Goal: Information Seeking & Learning: Learn about a topic

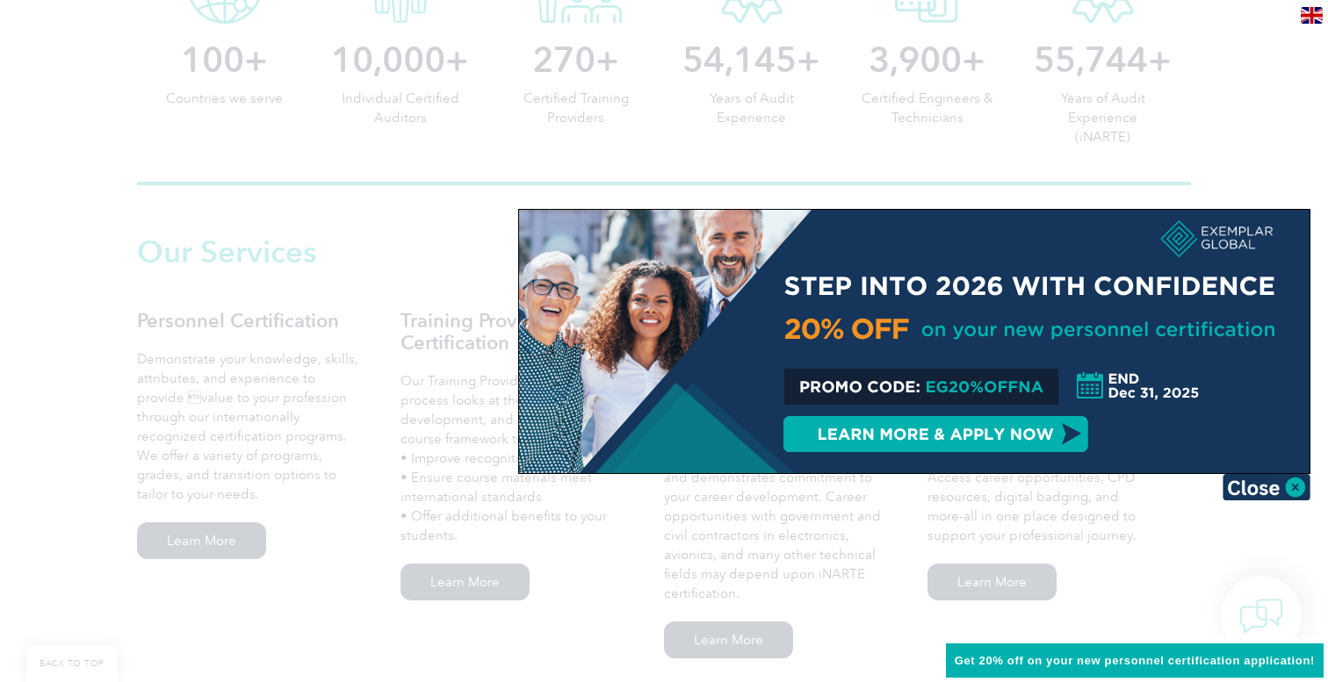
scroll to position [1035, 0]
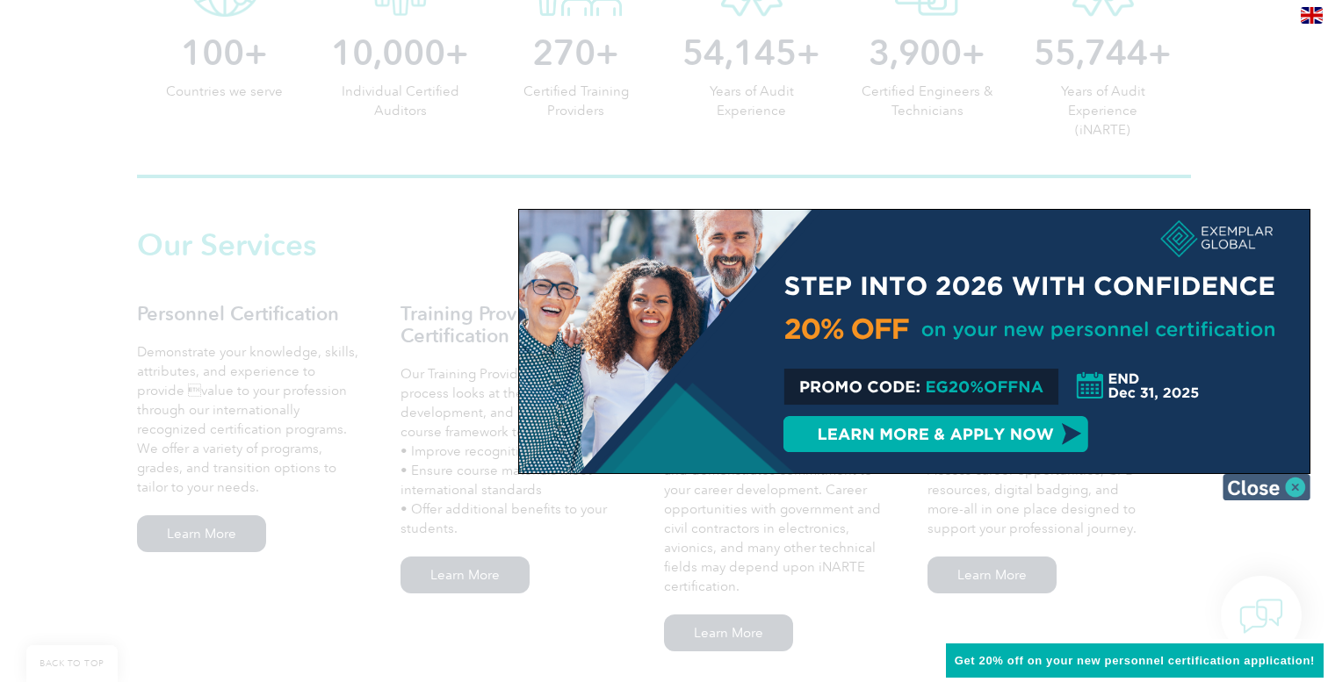
click at [1262, 497] on img at bounding box center [1266, 487] width 88 height 26
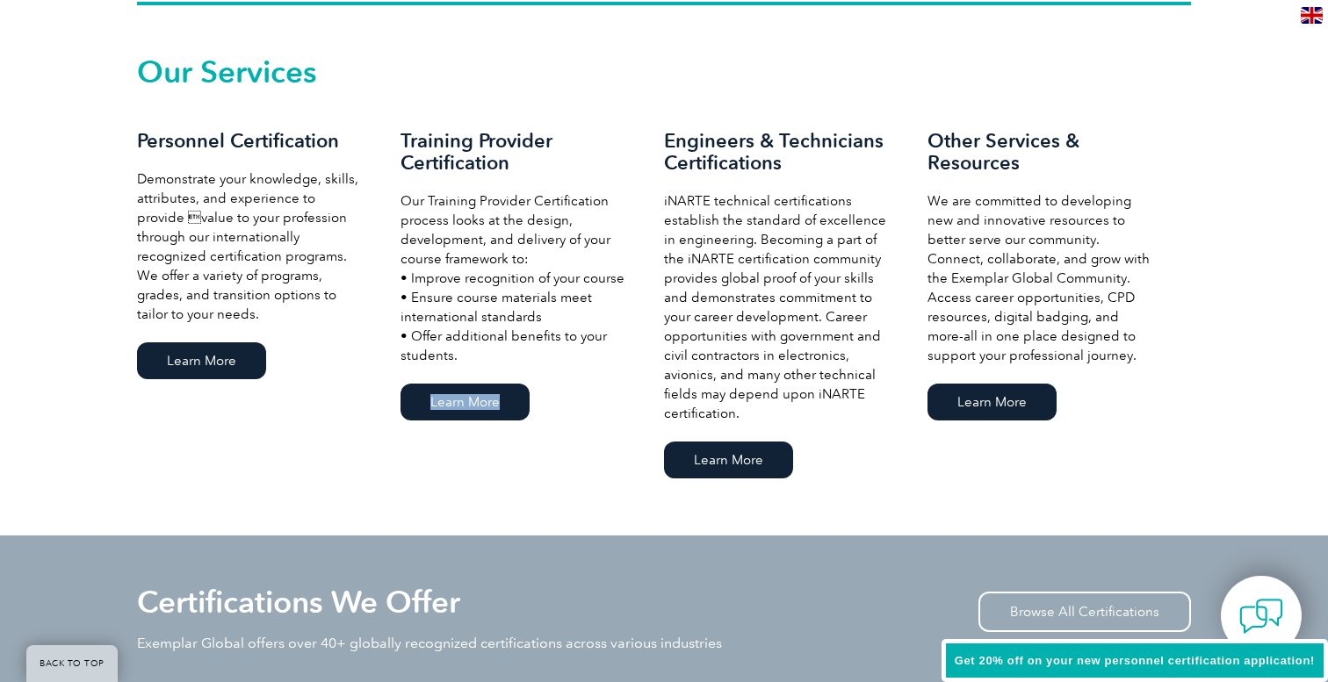
scroll to position [1233, 0]
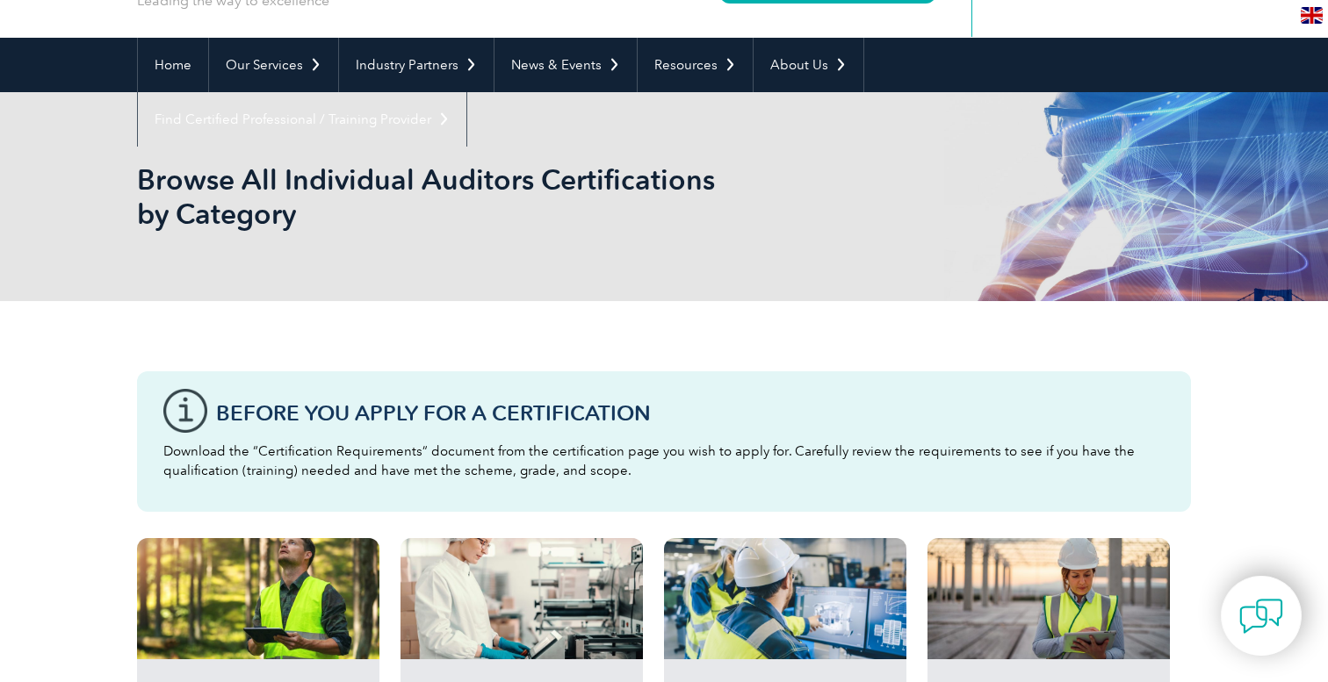
scroll to position [64, 0]
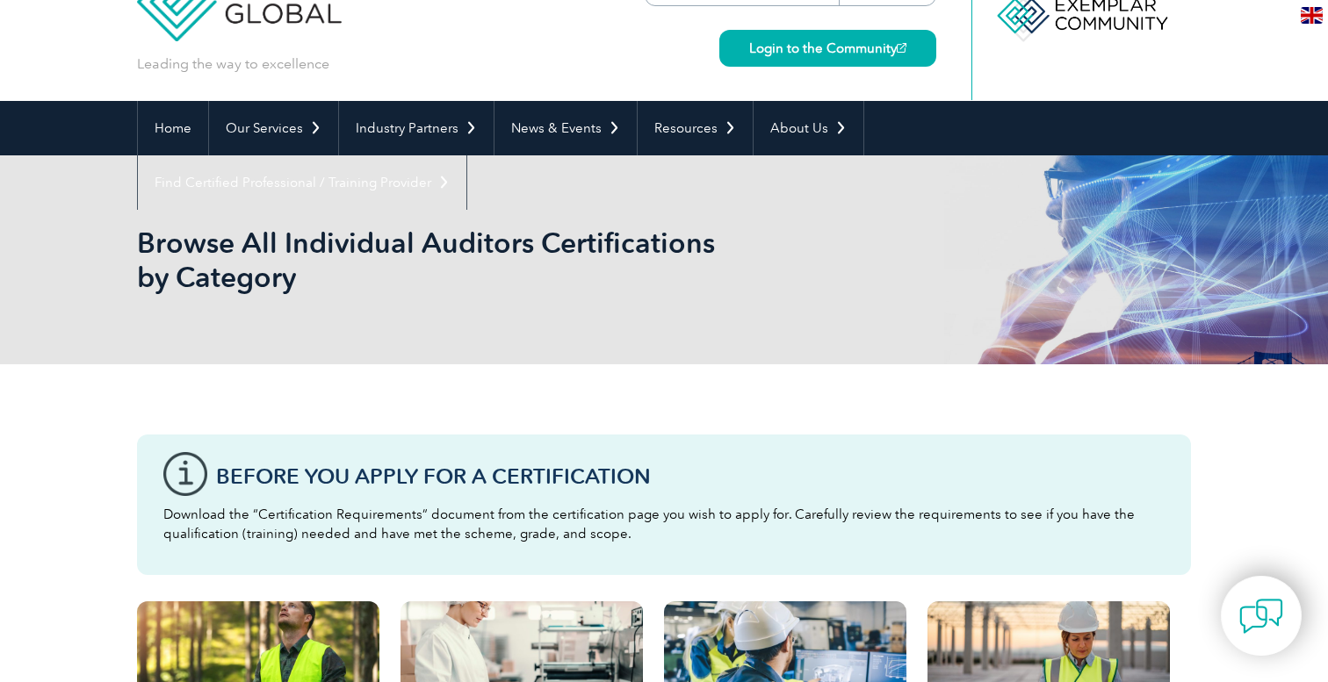
click at [597, 304] on div "Browse All Individual Auditors Certifications by Category" at bounding box center [664, 259] width 1054 height 209
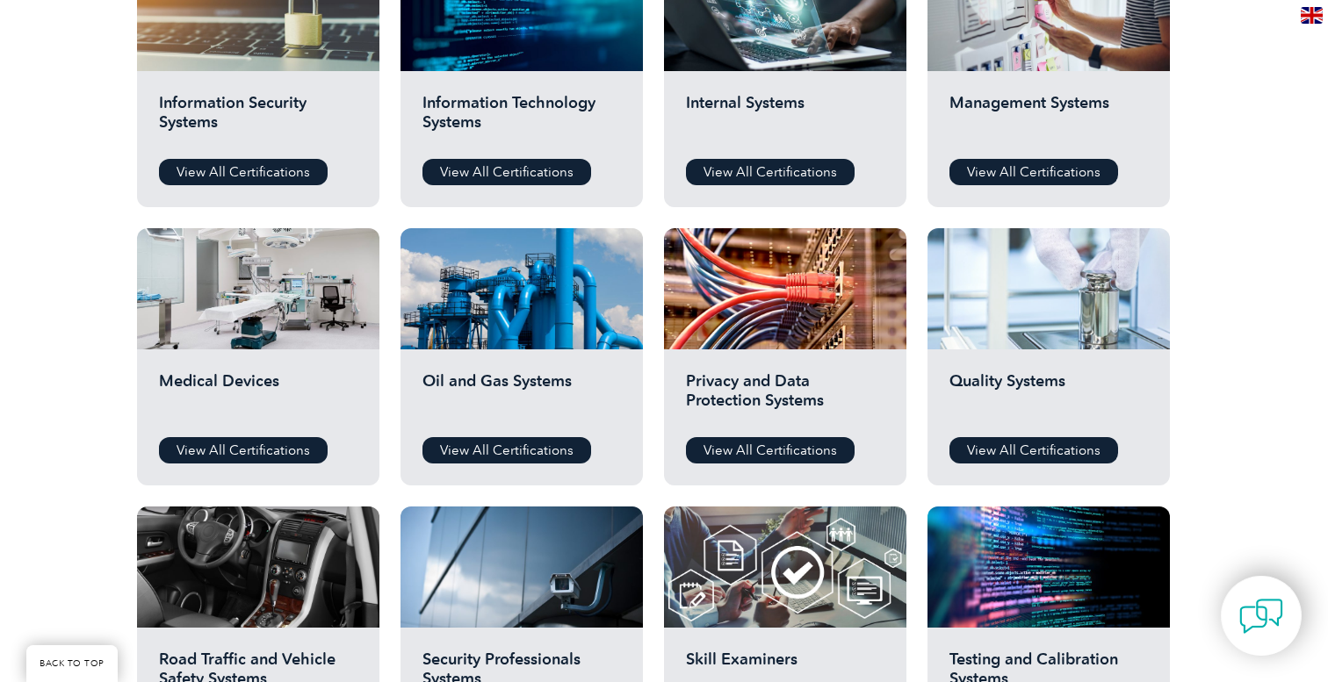
scroll to position [1067, 0]
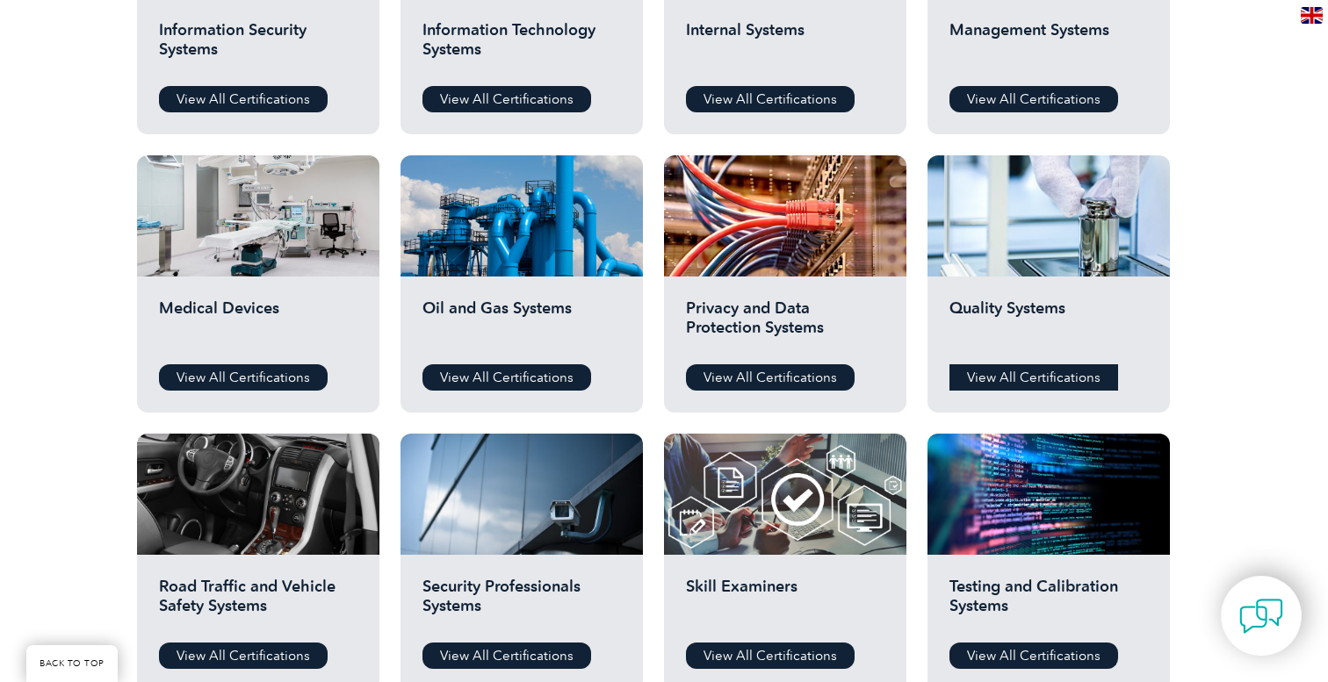
click at [1020, 379] on link "View All Certifications" at bounding box center [1033, 377] width 169 height 26
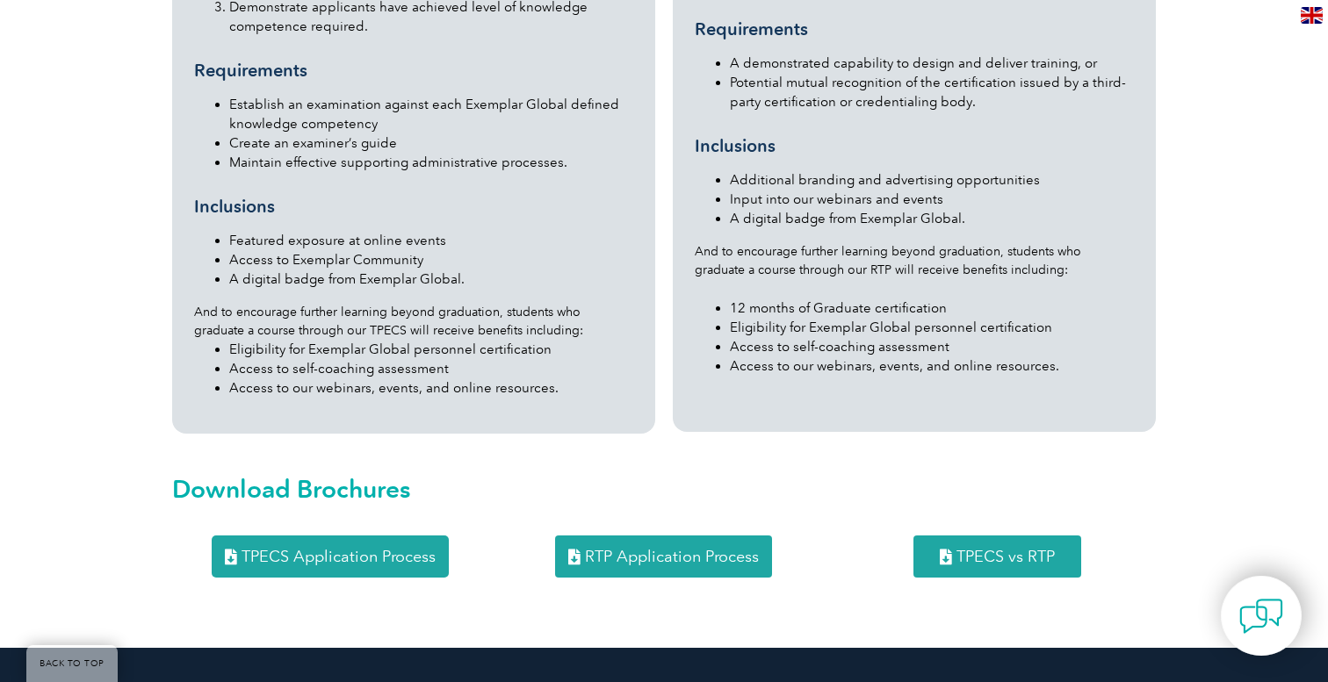
scroll to position [2065, 0]
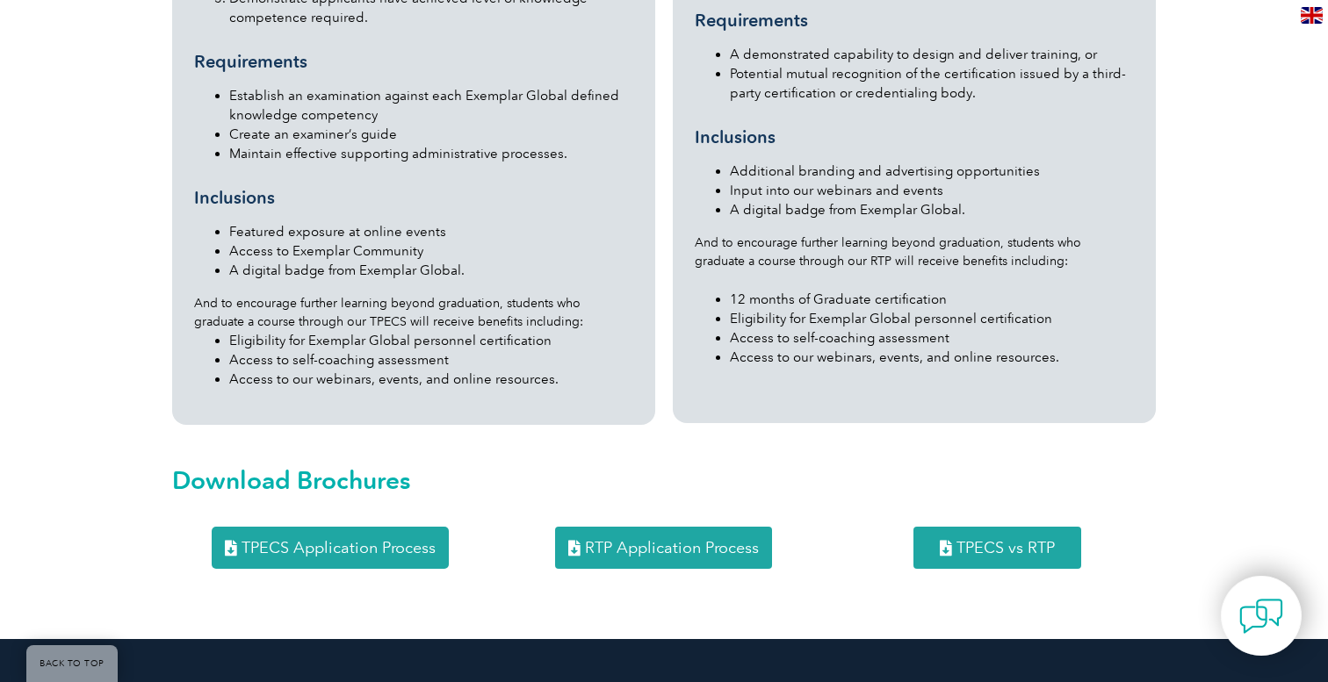
click at [393, 527] on link "TPECS Application Process" at bounding box center [330, 548] width 237 height 42
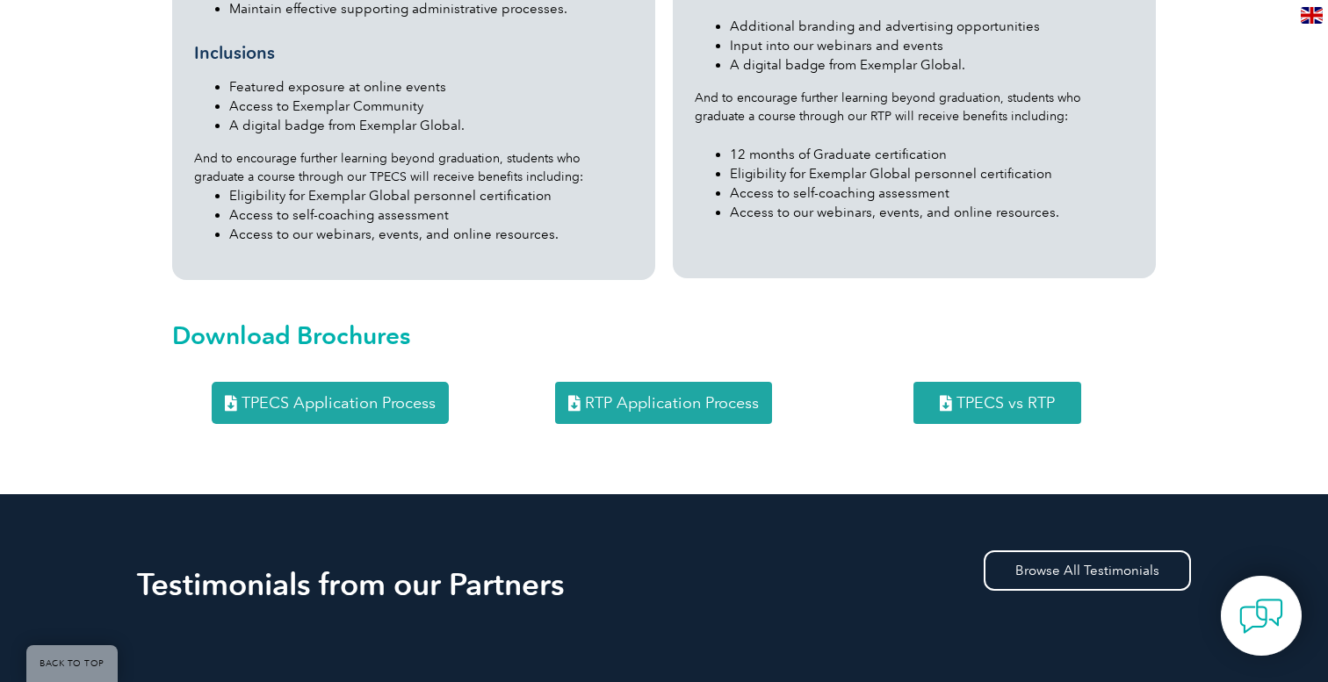
scroll to position [2211, 0]
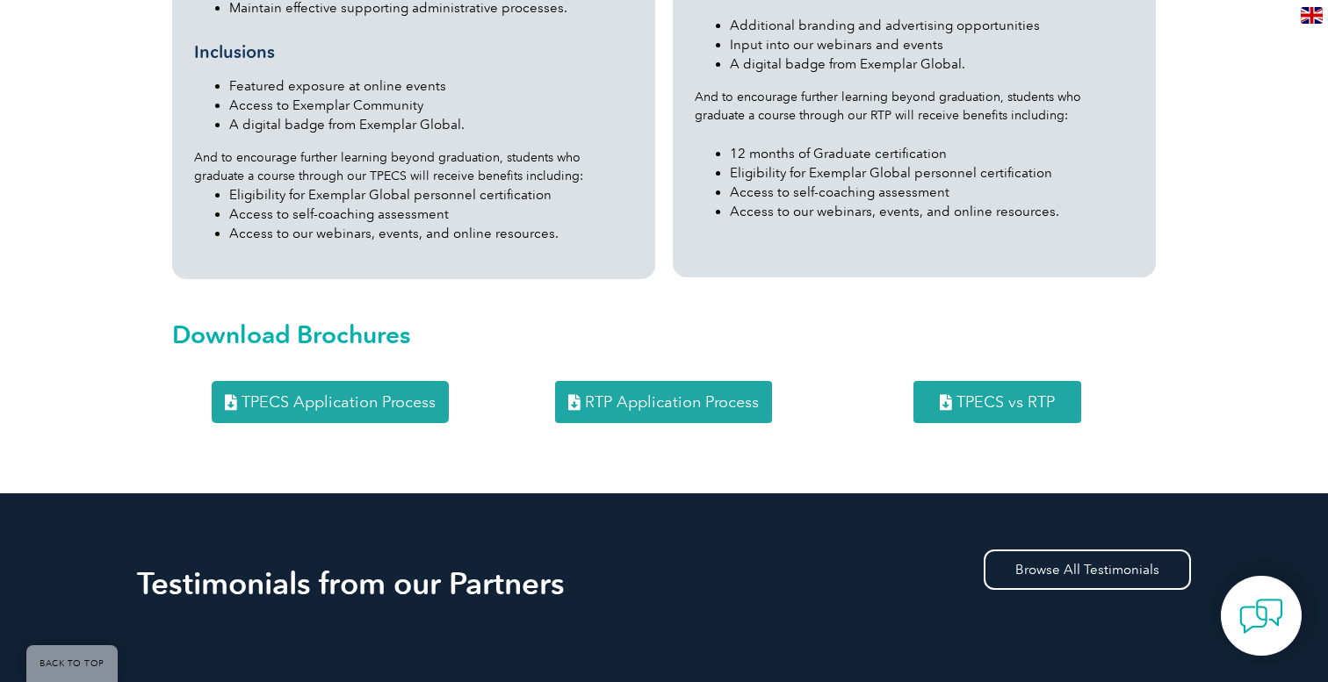
click at [743, 394] on span "RTP Application Process" at bounding box center [672, 402] width 174 height 16
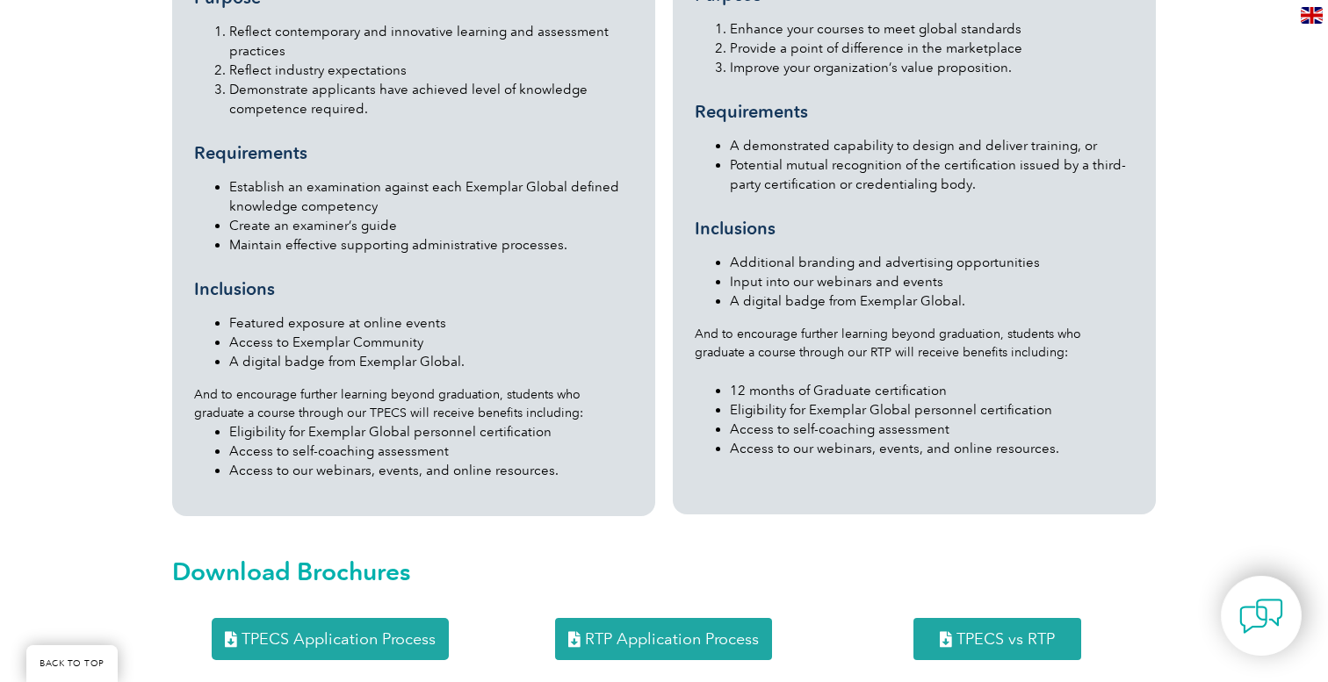
scroll to position [2009, 0]
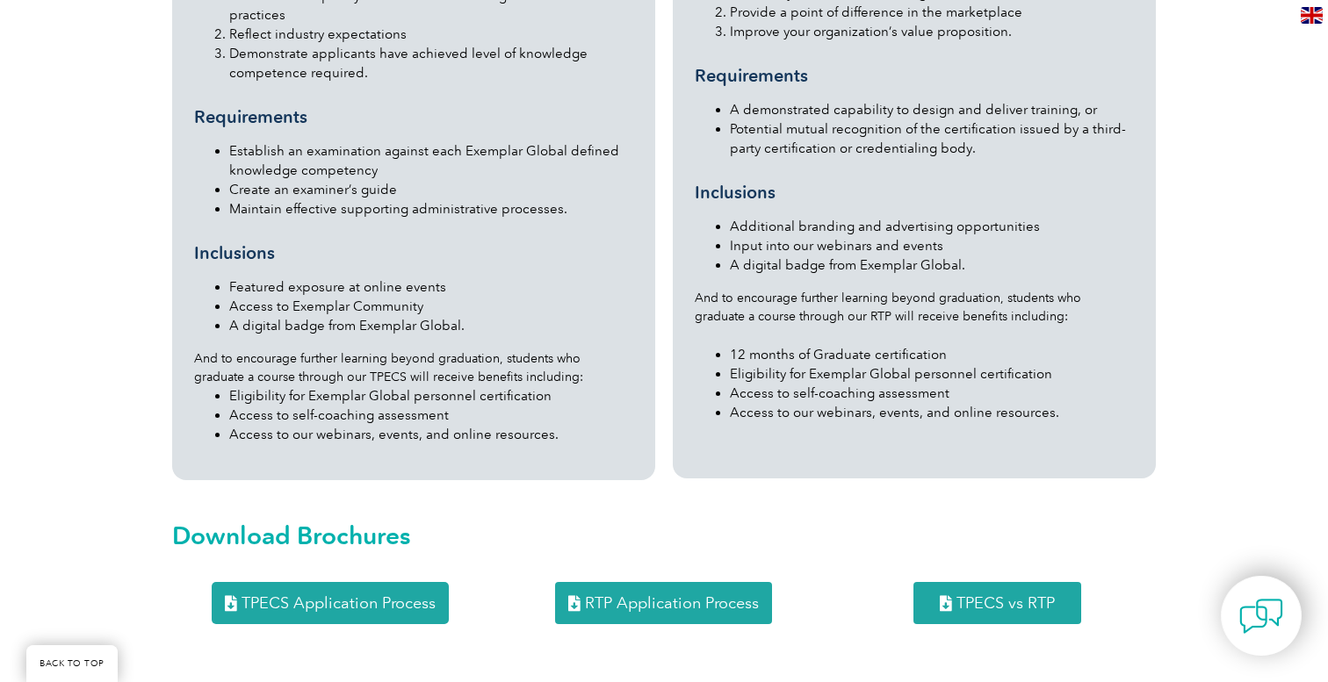
click at [947, 595] on icon at bounding box center [946, 603] width 12 height 16
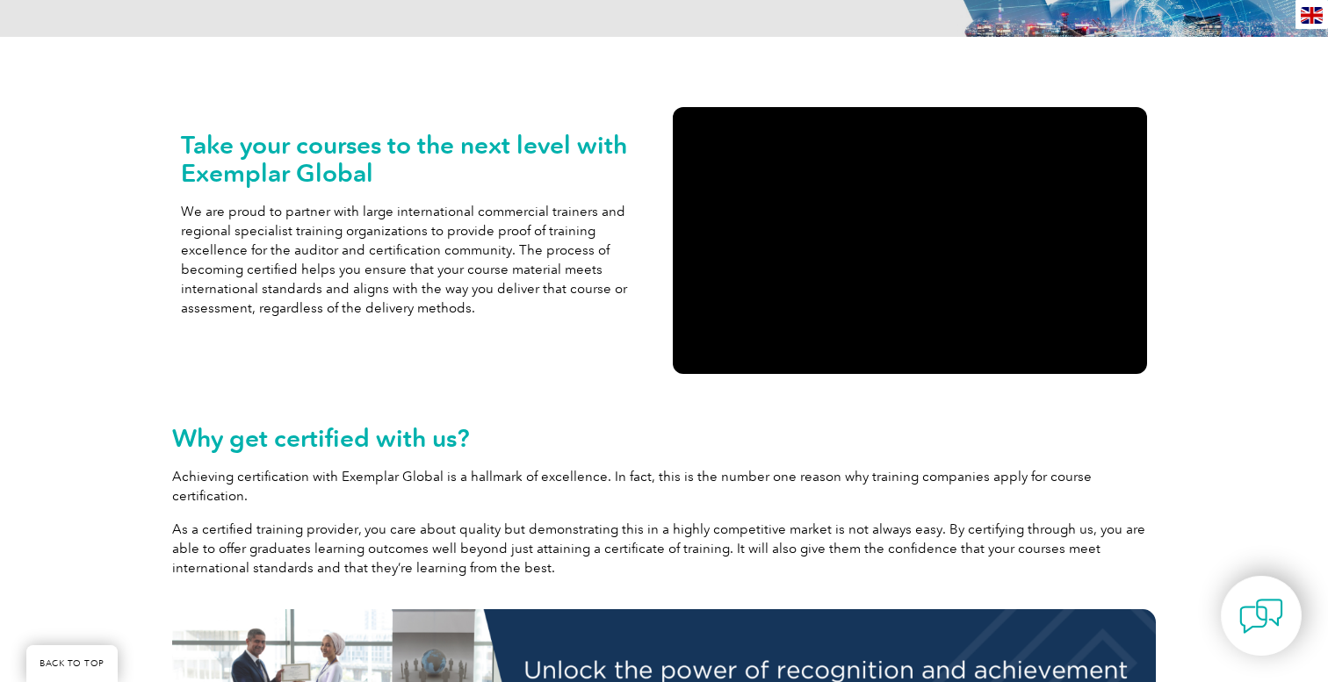
scroll to position [0, 0]
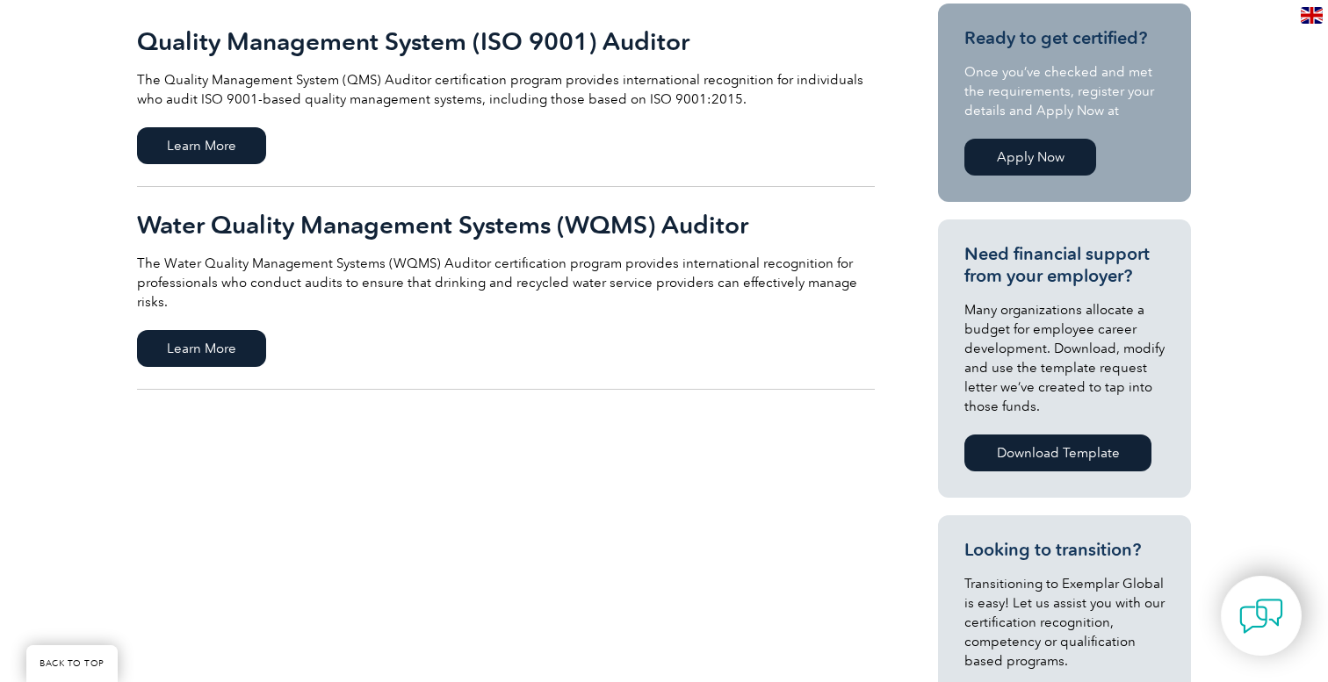
scroll to position [380, 0]
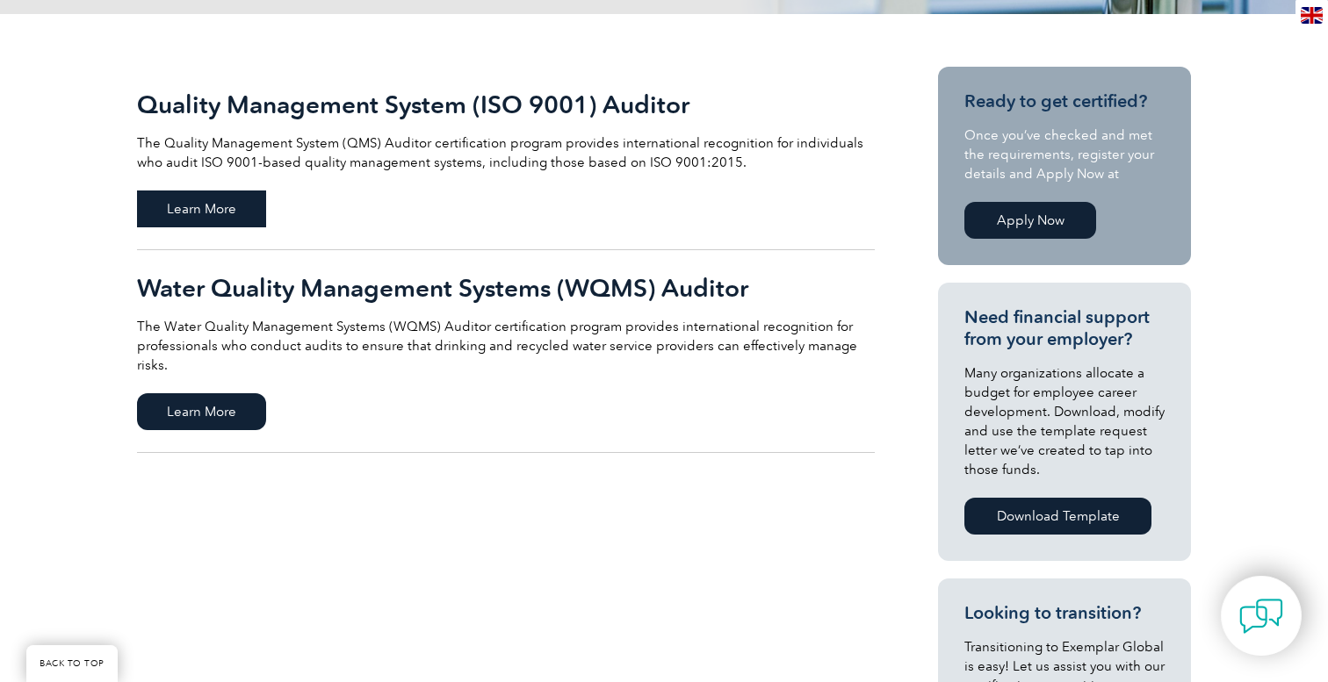
click at [172, 202] on span "Learn More" at bounding box center [201, 209] width 129 height 37
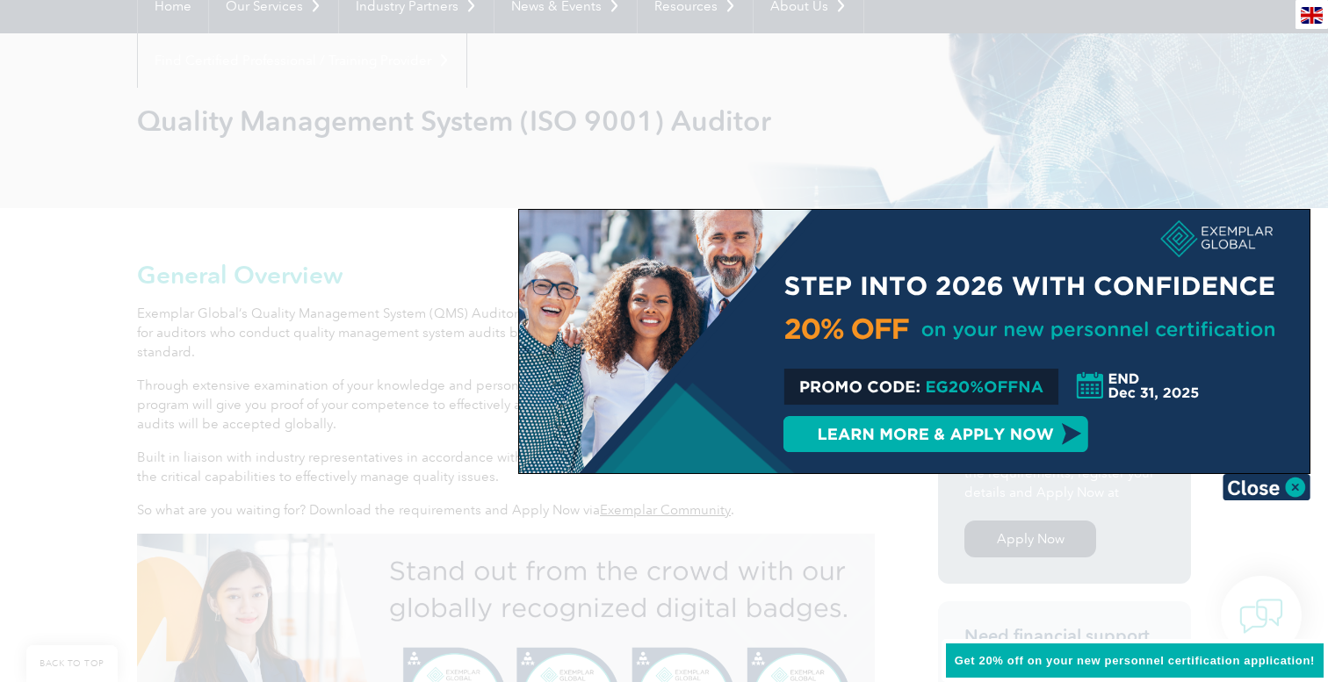
scroll to position [192, 0]
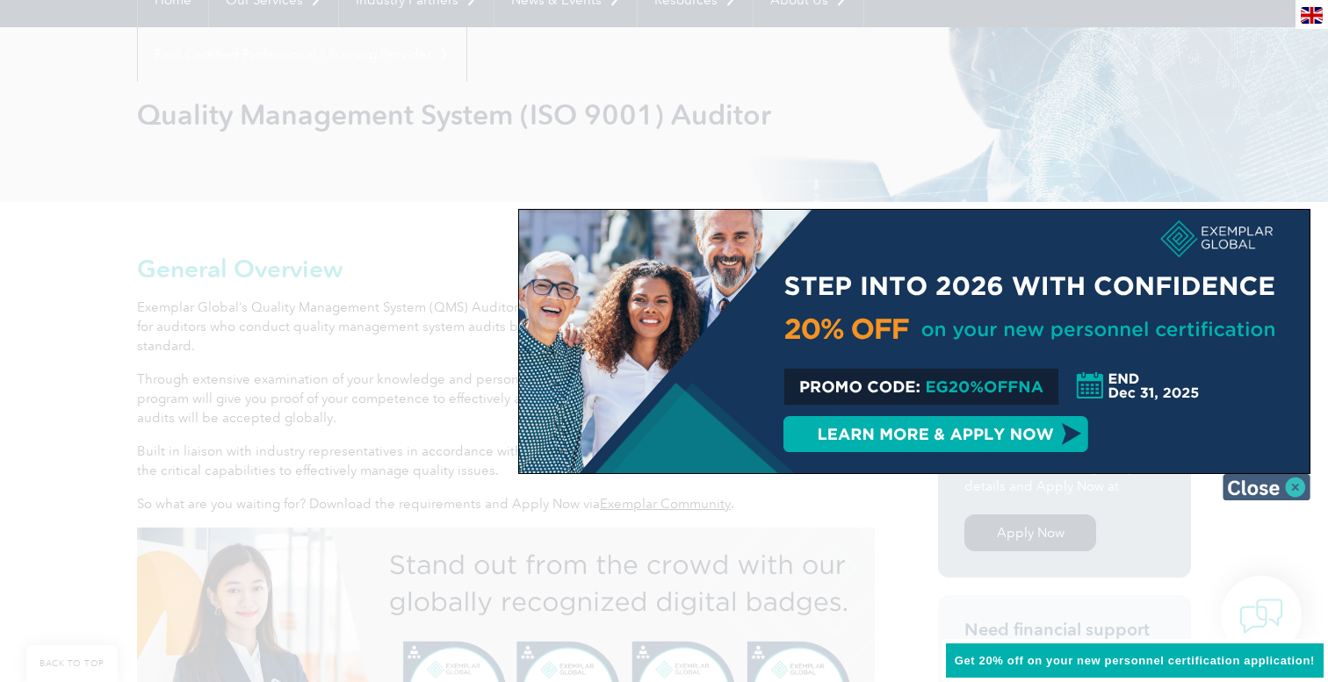
click at [1259, 487] on img at bounding box center [1266, 487] width 88 height 26
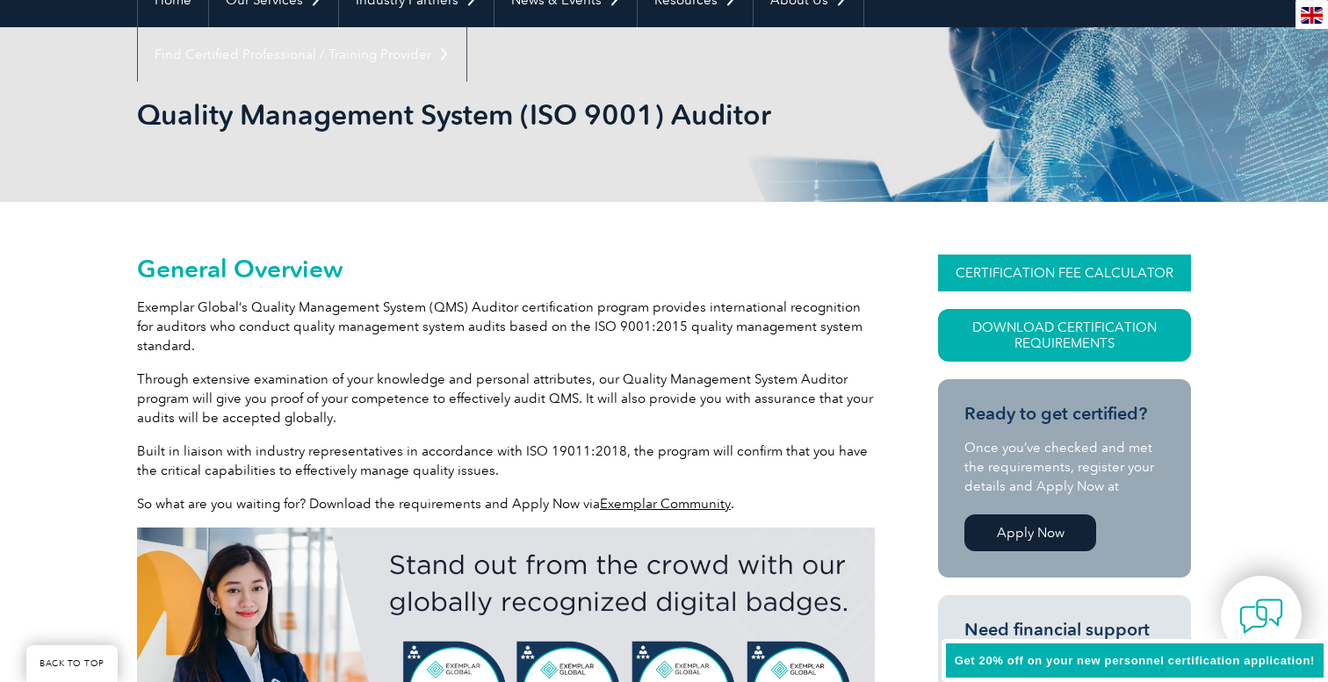
click at [1066, 268] on link "CERTIFICATION FEE CALCULATOR" at bounding box center [1064, 273] width 253 height 37
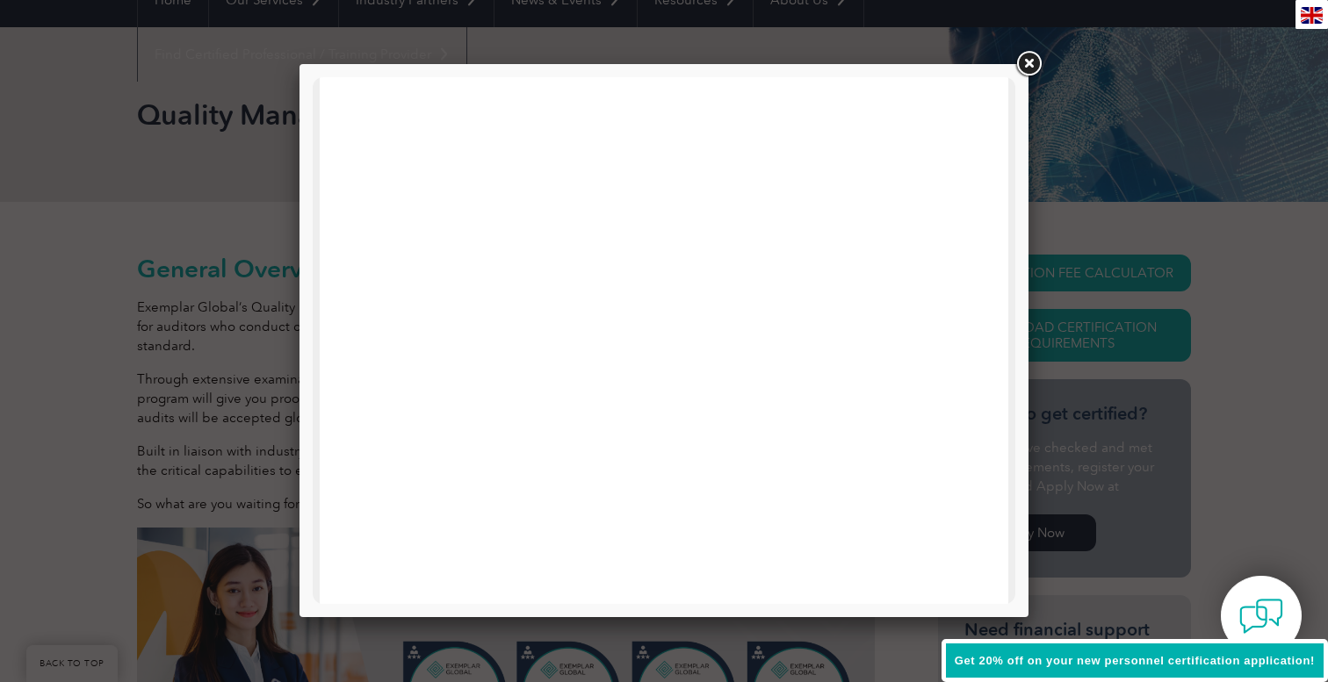
scroll to position [0, 0]
click at [1025, 64] on link at bounding box center [1029, 64] width 32 height 32
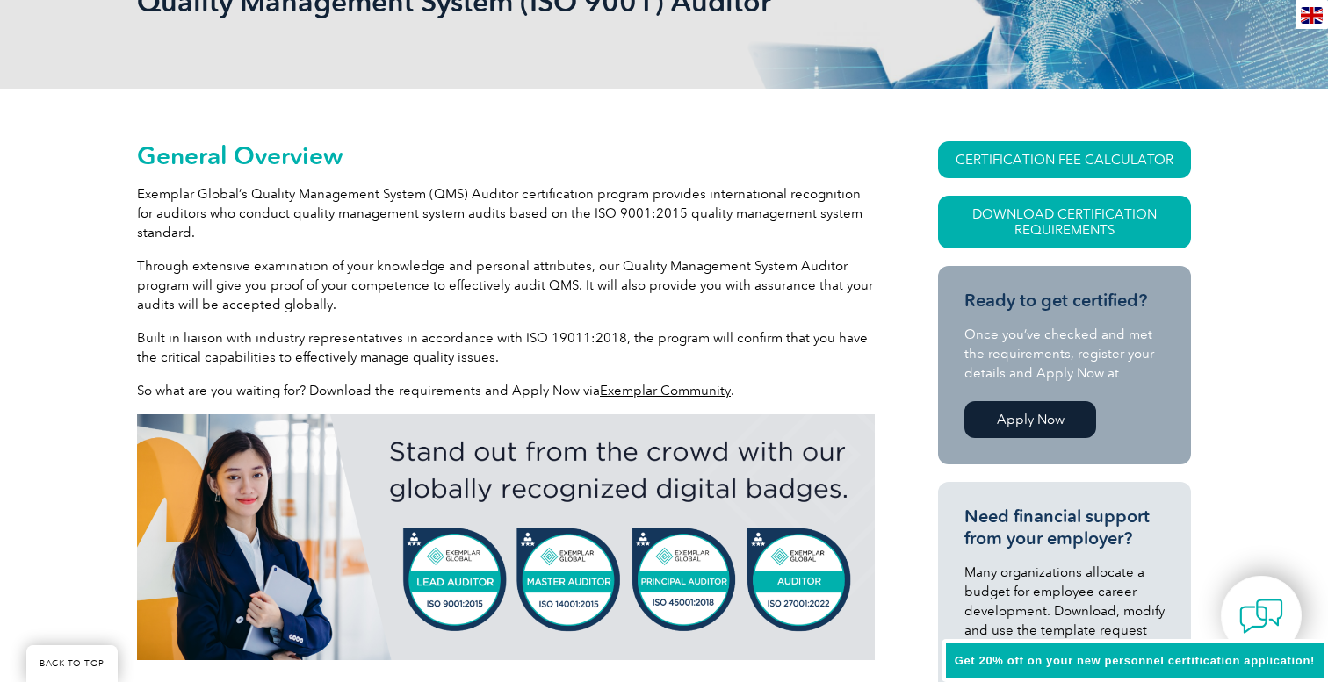
scroll to position [334, 0]
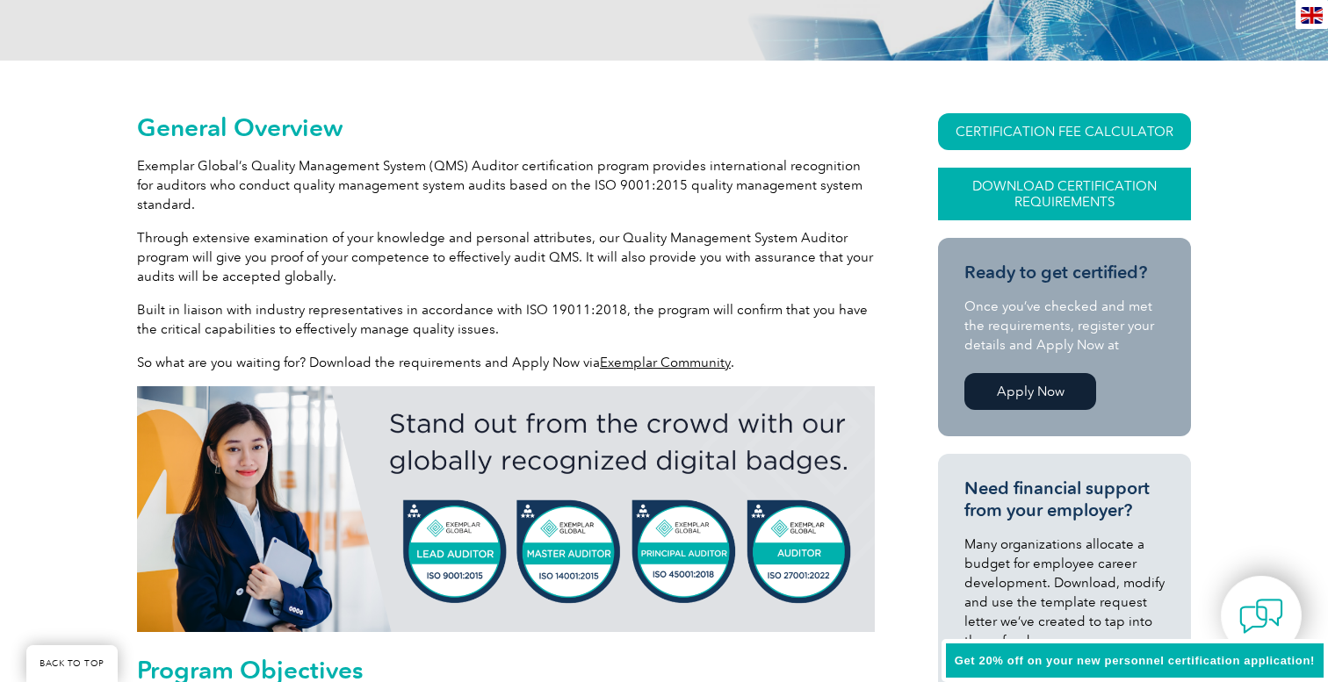
click at [1017, 206] on link "Download Certification Requirements" at bounding box center [1064, 194] width 253 height 53
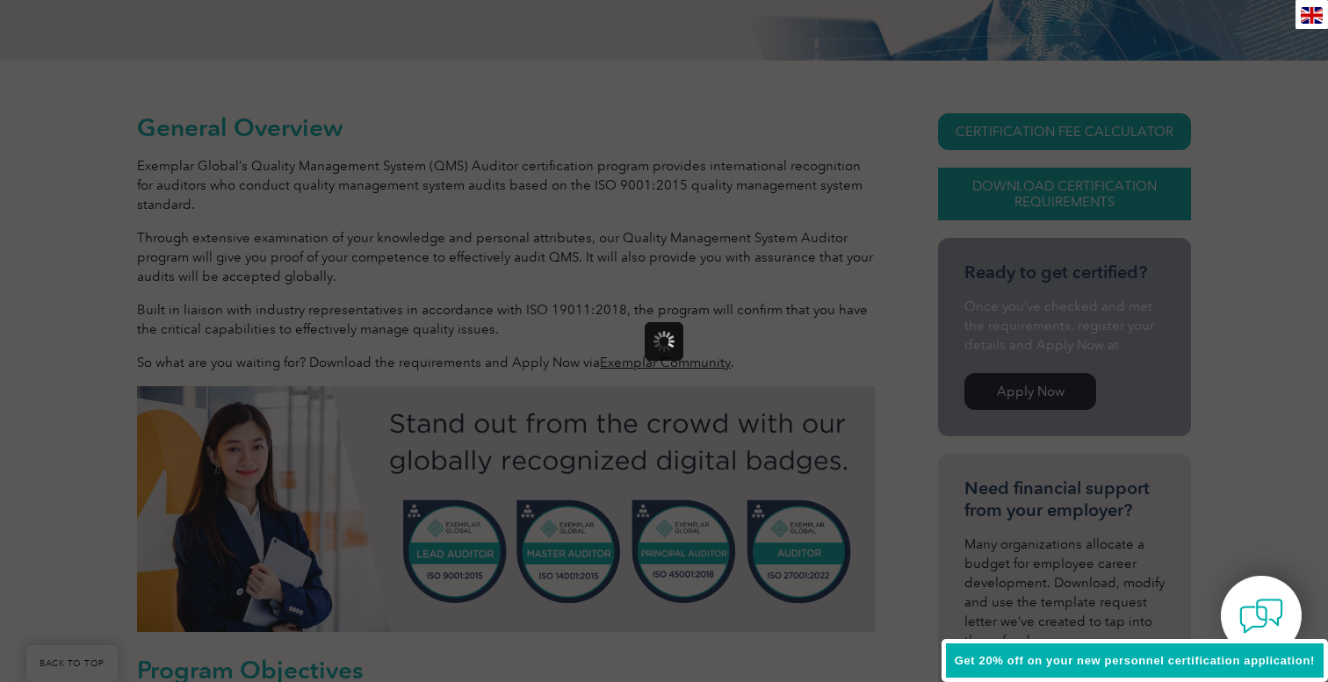
scroll to position [0, 0]
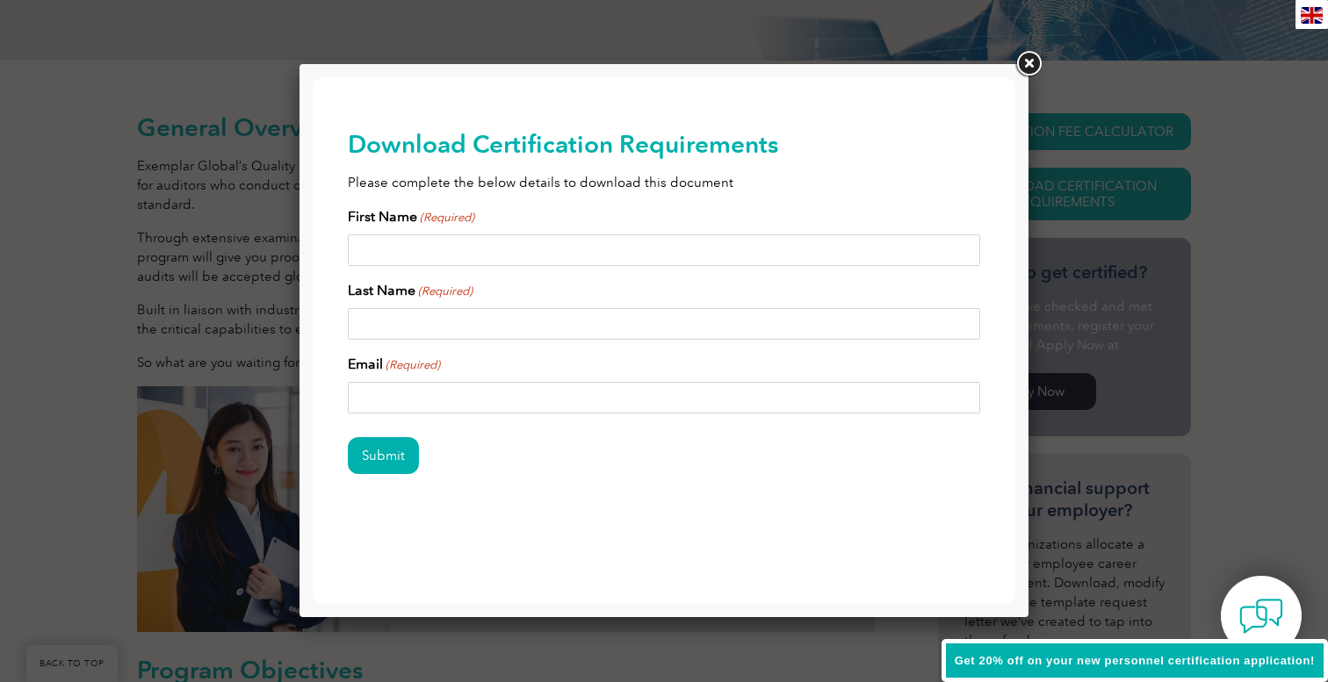
click at [1023, 64] on link at bounding box center [1029, 64] width 32 height 32
